Goal: Find specific page/section

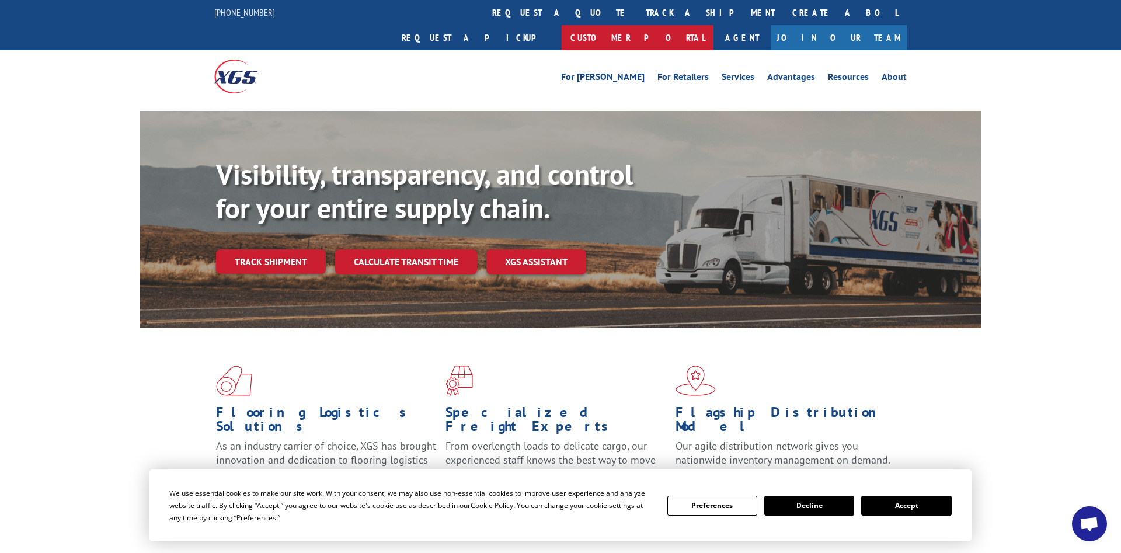
click at [714, 25] on link "Customer Portal" at bounding box center [638, 37] width 152 height 25
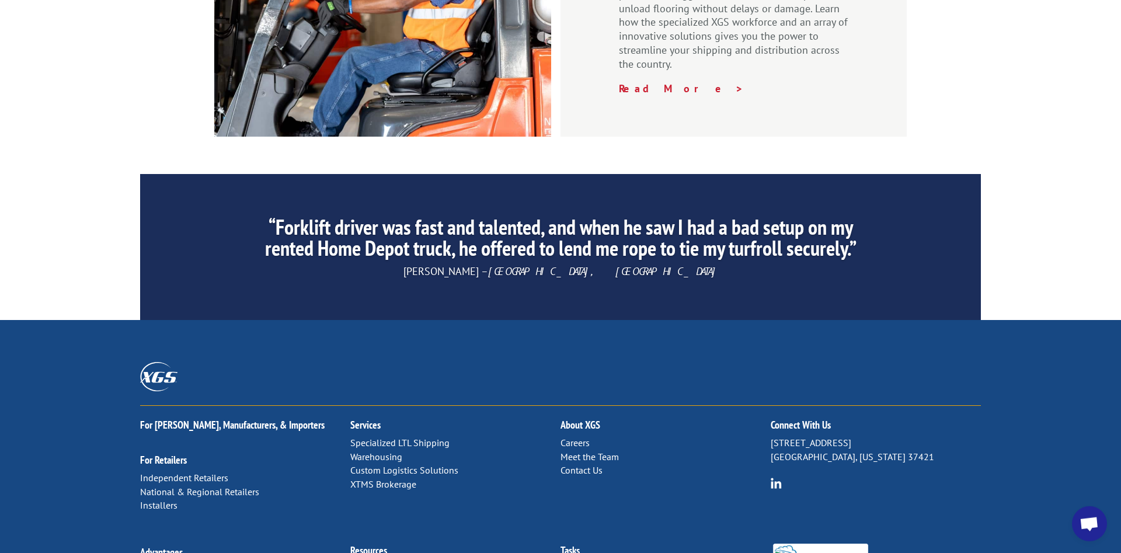
scroll to position [1728, 0]
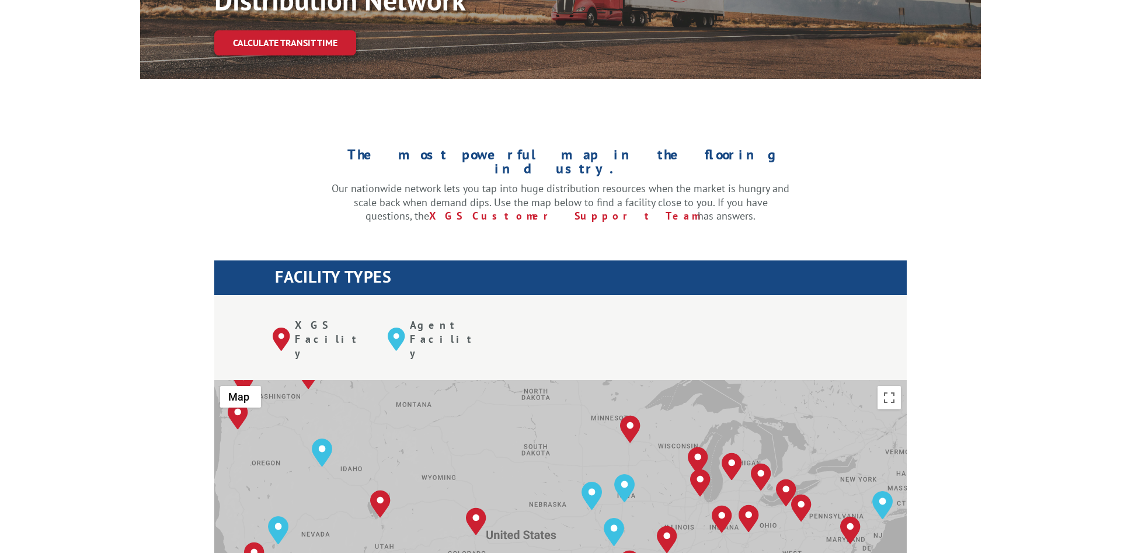
scroll to position [298, 0]
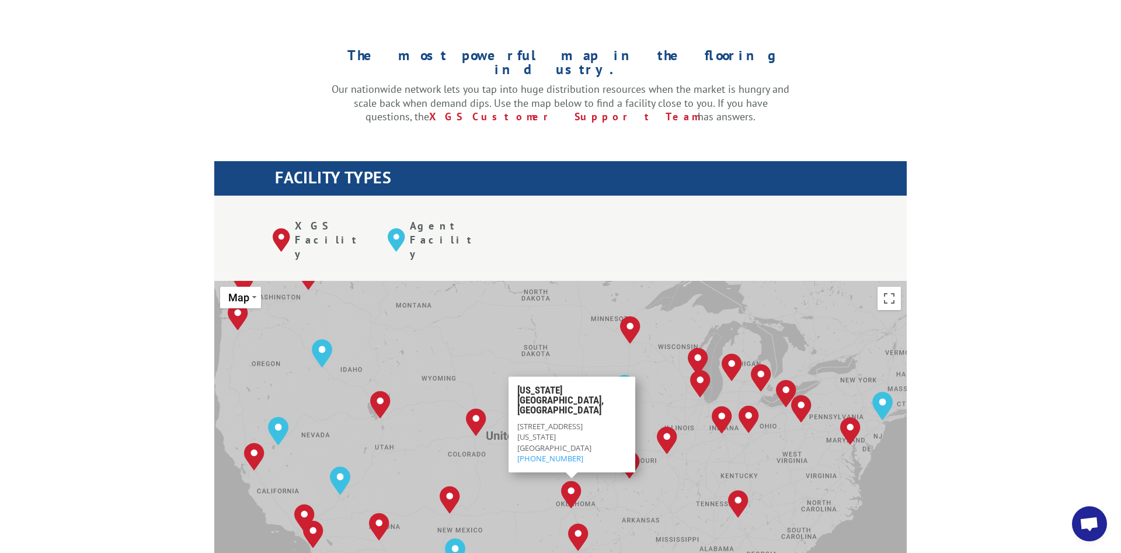
click at [793, 281] on div "[GEOGRAPHIC_DATA], [GEOGRAPHIC_DATA] [GEOGRAPHIC_DATA], [GEOGRAPHIC_DATA] [GEOG…" at bounding box center [560, 473] width 693 height 384
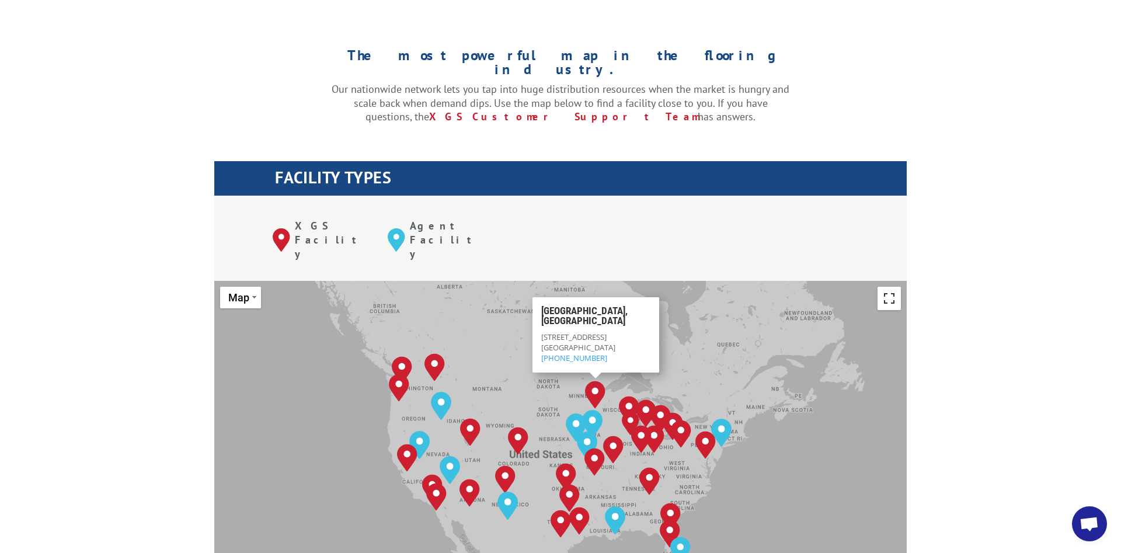
click at [890, 287] on button "Toggle fullscreen view" at bounding box center [889, 298] width 23 height 23
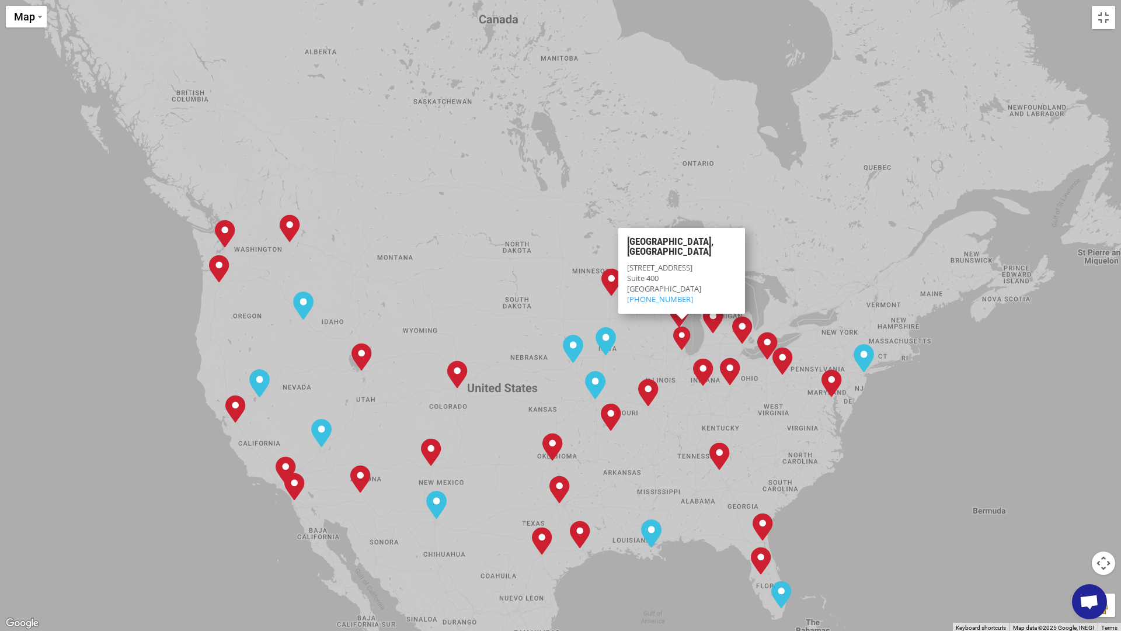
click at [681, 334] on img "Chicago, IL" at bounding box center [682, 338] width 23 height 23
click at [1105, 18] on button "Toggle fullscreen view" at bounding box center [1103, 17] width 23 height 23
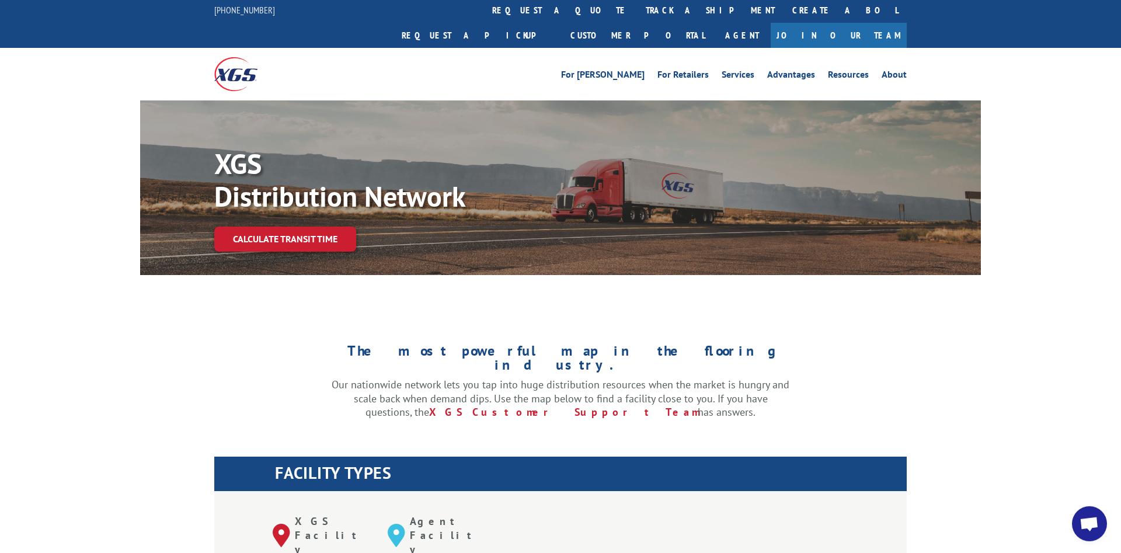
scroll to position [0, 0]
